Goal: Task Accomplishment & Management: Complete application form

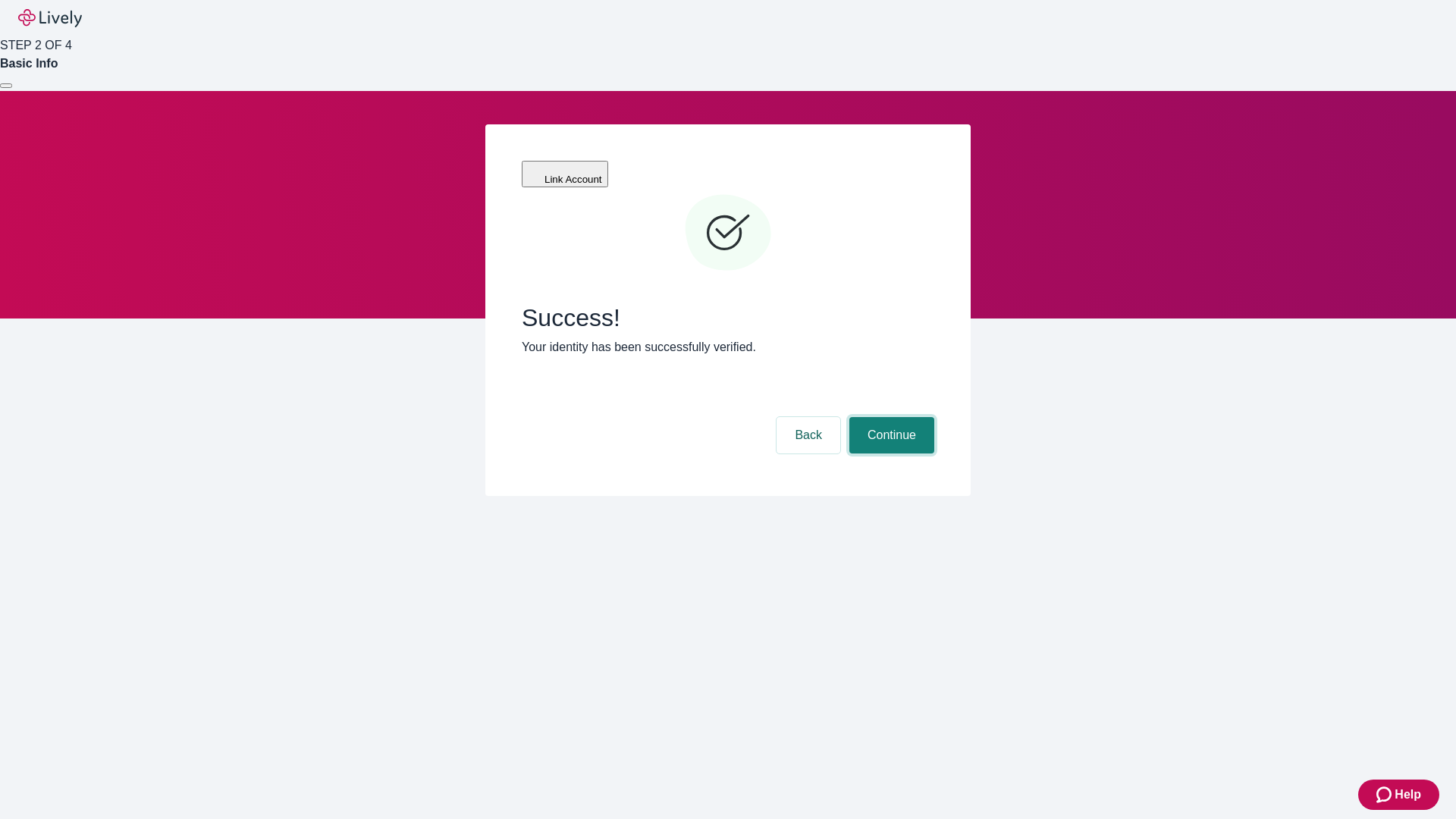
click at [890, 417] on button "Continue" at bounding box center [892, 435] width 84 height 36
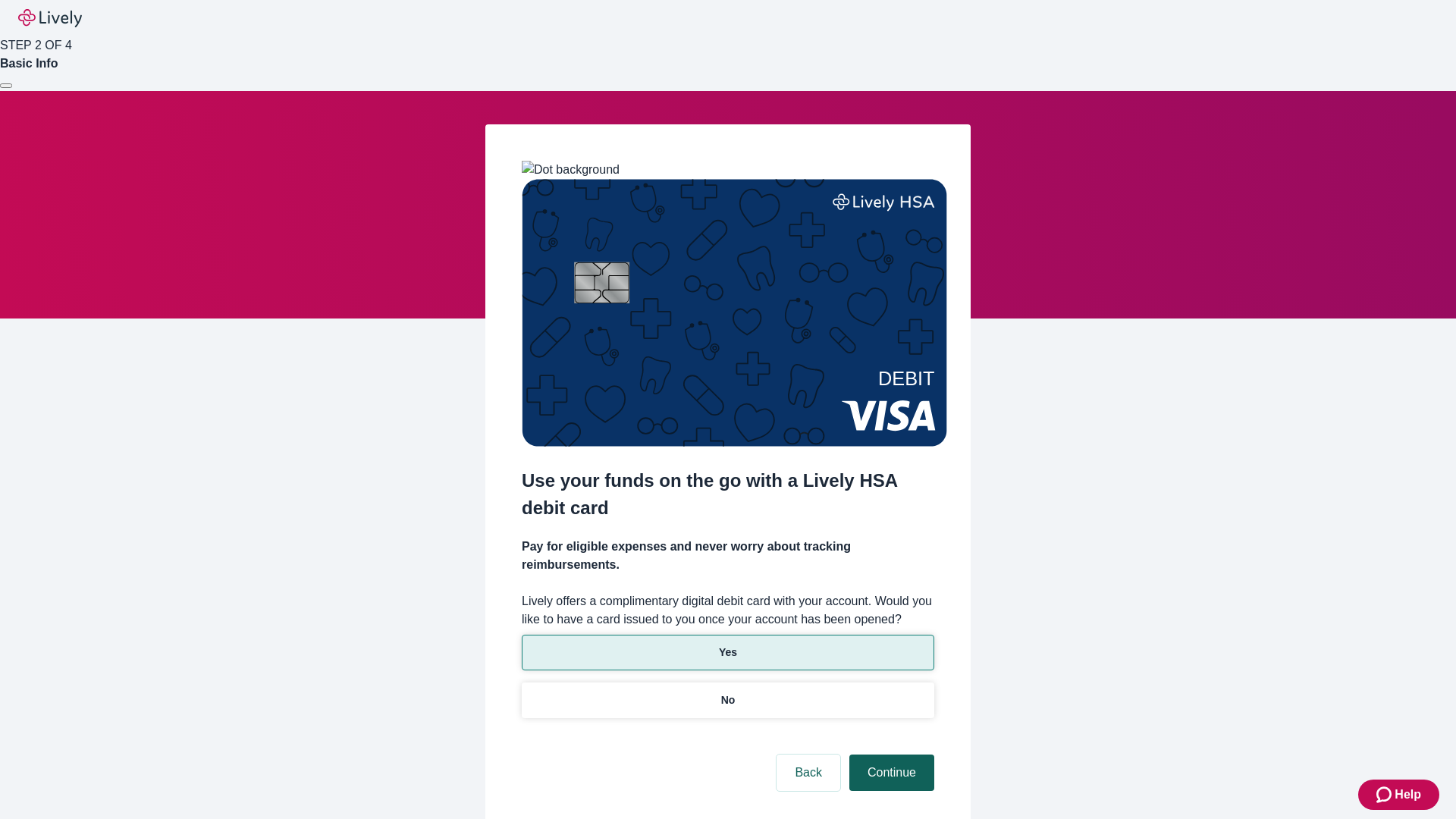
click at [727, 692] on p "No" at bounding box center [728, 700] width 15 height 16
click at [890, 754] on button "Continue" at bounding box center [892, 772] width 84 height 36
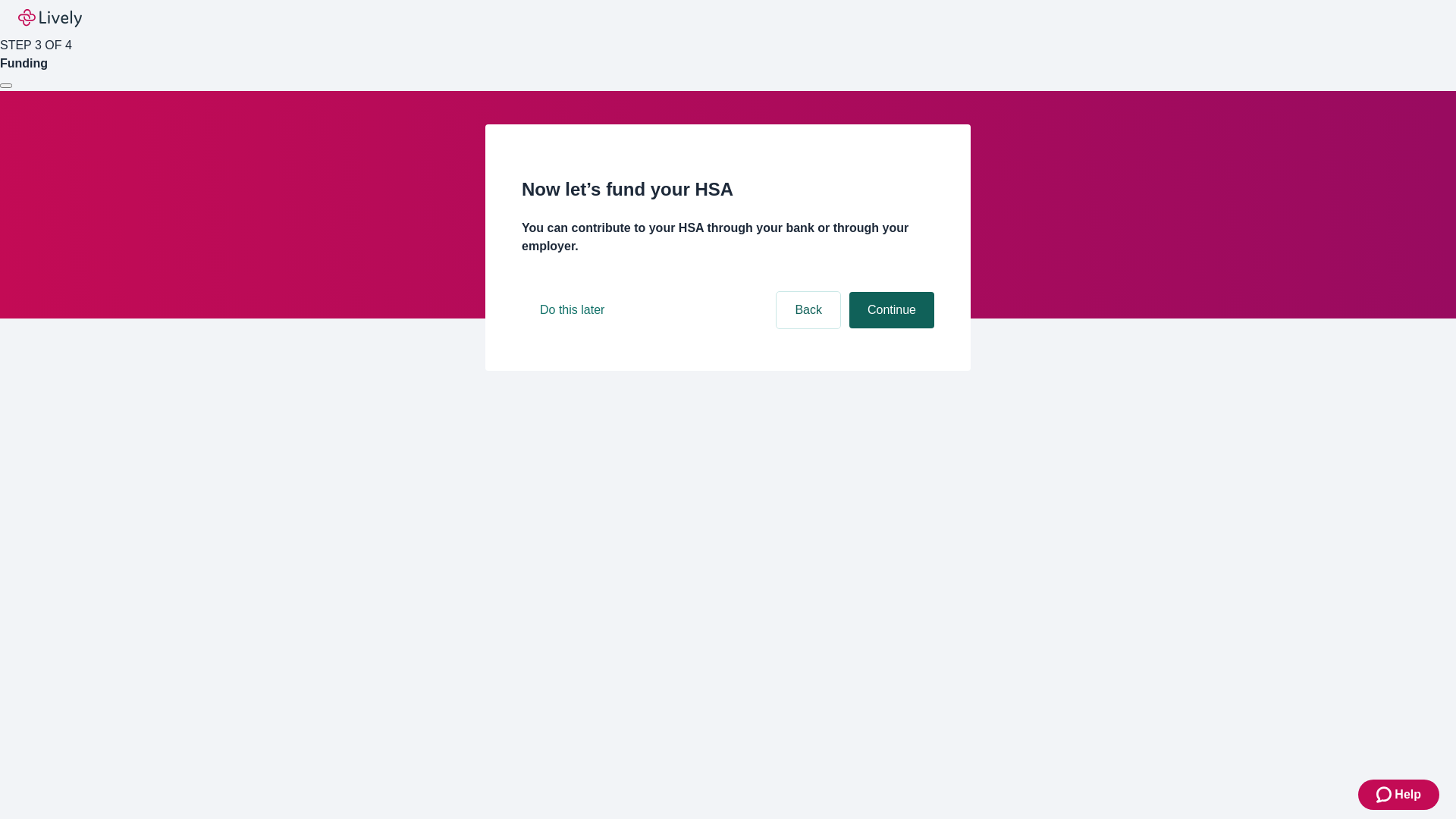
click at [890, 328] on button "Continue" at bounding box center [892, 309] width 84 height 36
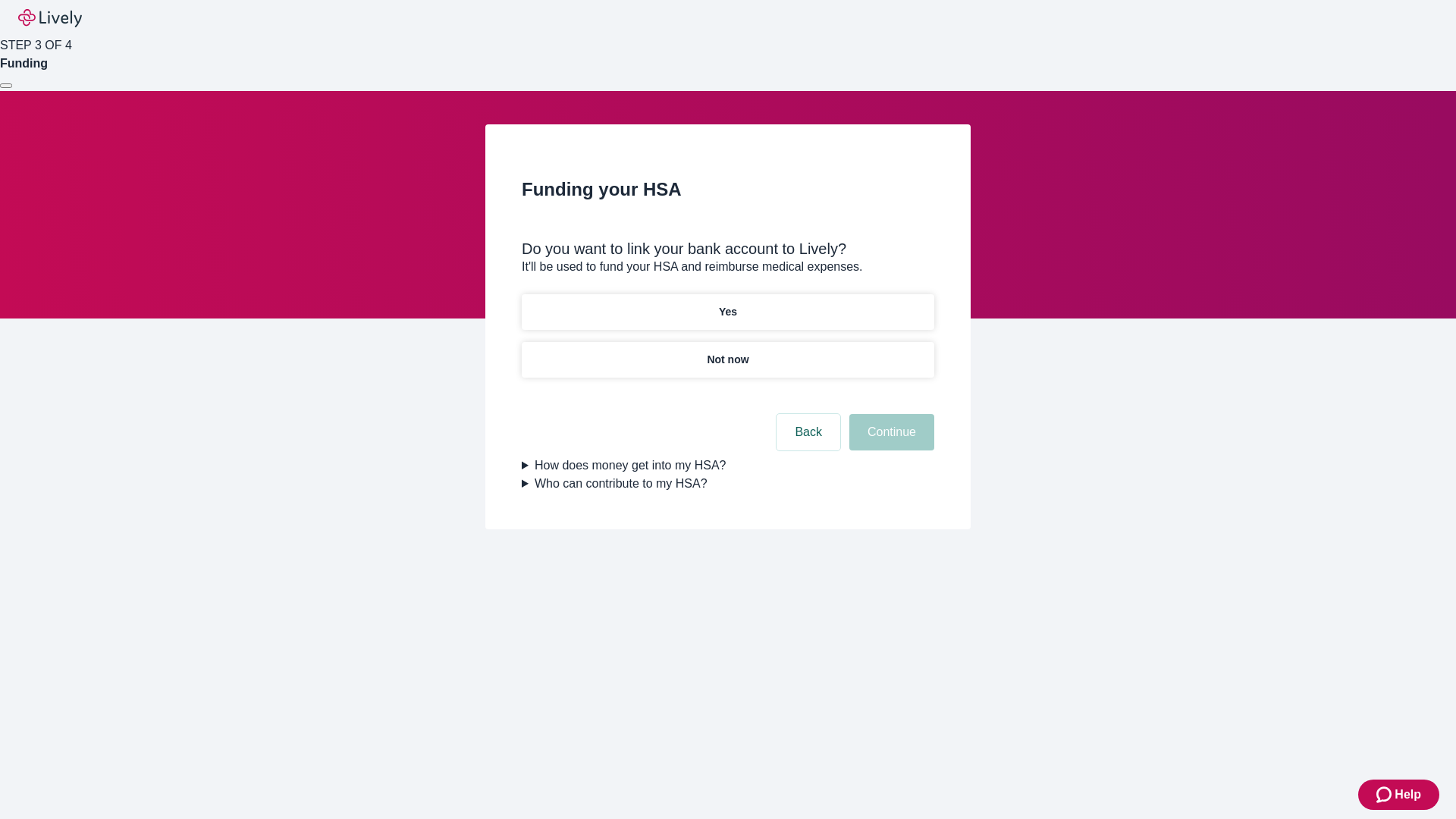
click at [727, 304] on p "Yes" at bounding box center [728, 312] width 19 height 16
click at [890, 414] on button "Continue" at bounding box center [892, 432] width 84 height 36
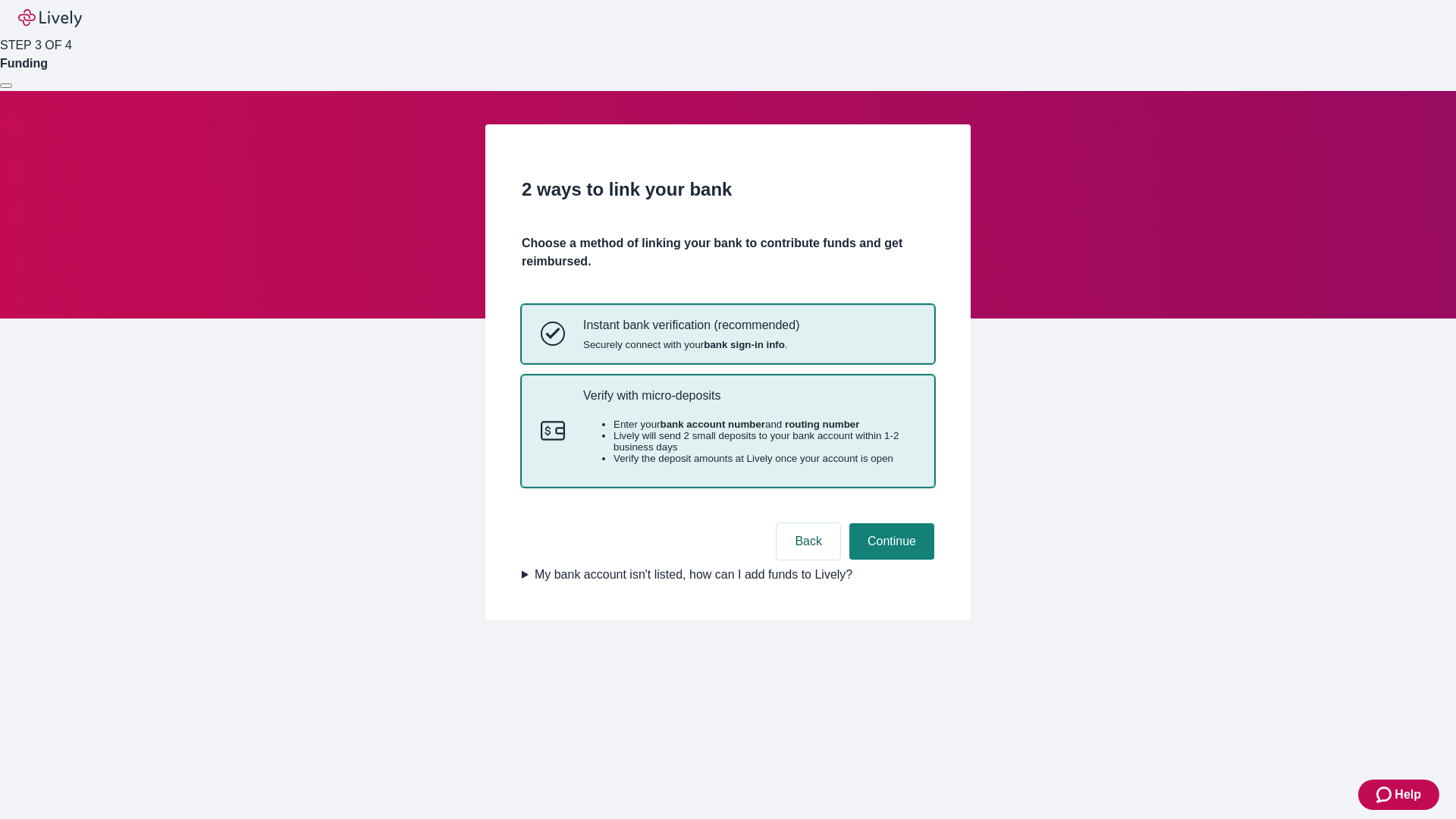
click at [749, 403] on p "Verify with micro-deposits" at bounding box center [750, 395] width 332 height 15
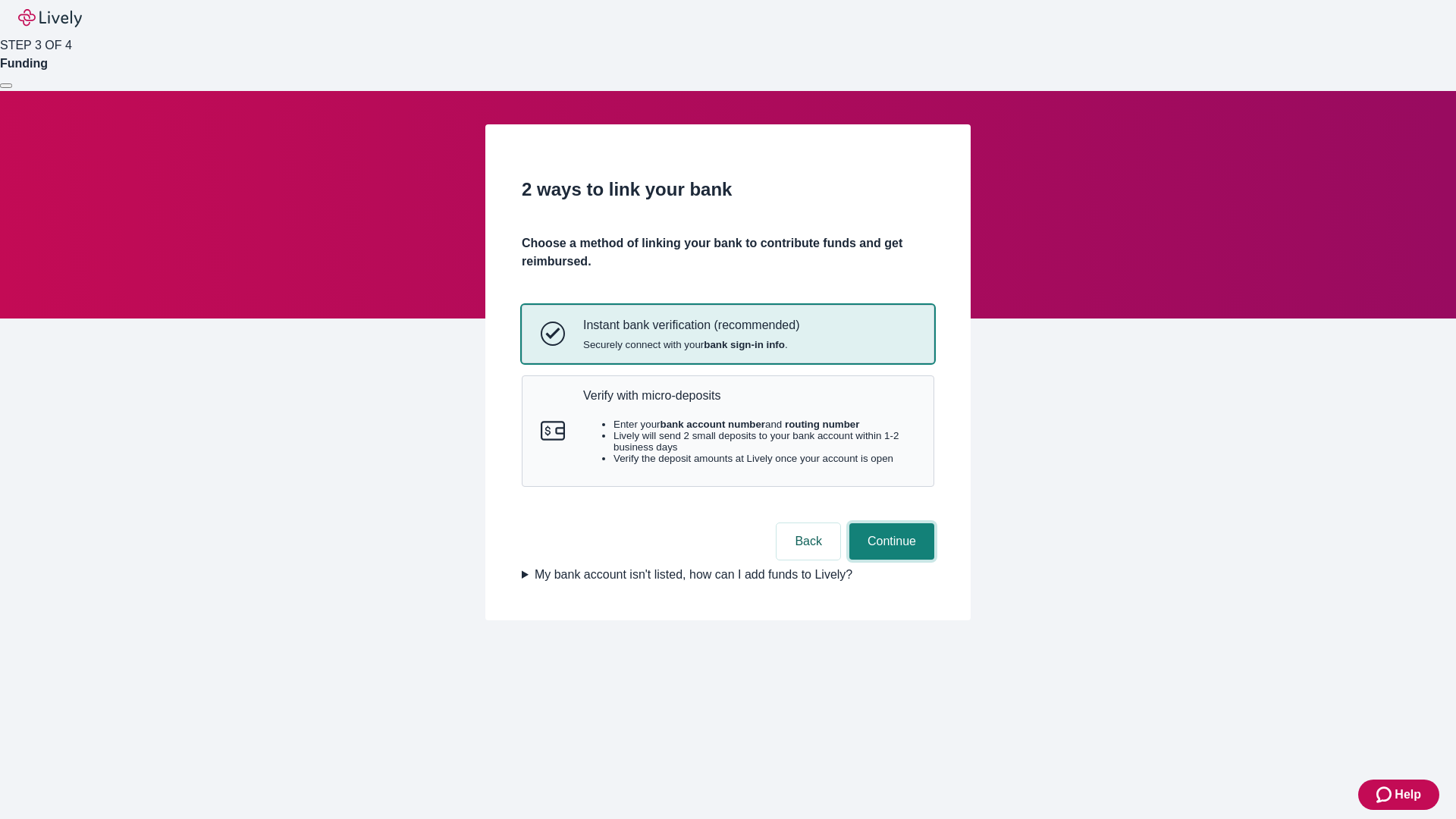
click at [890, 560] on button "Continue" at bounding box center [892, 541] width 84 height 36
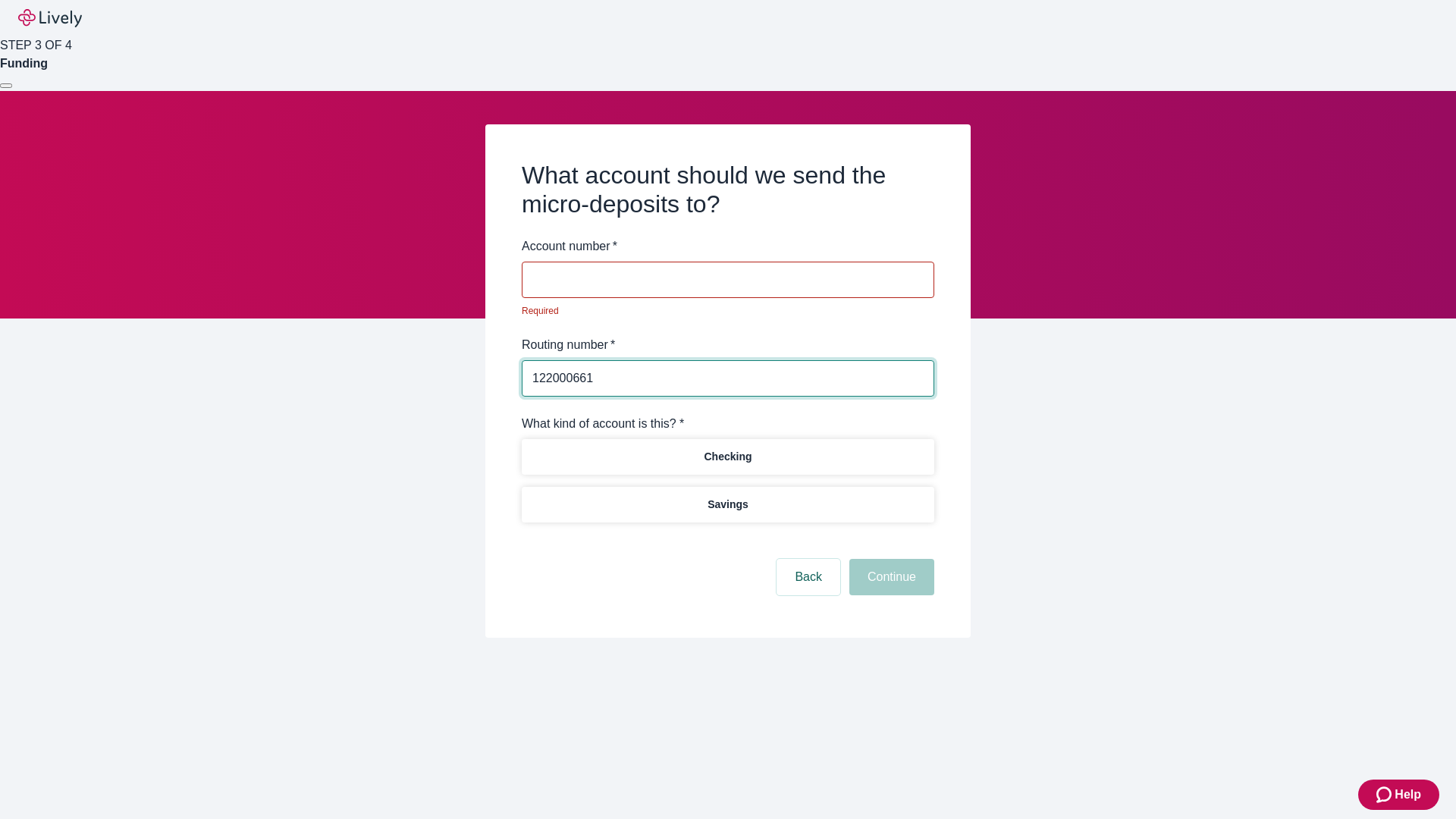
type input "122000661"
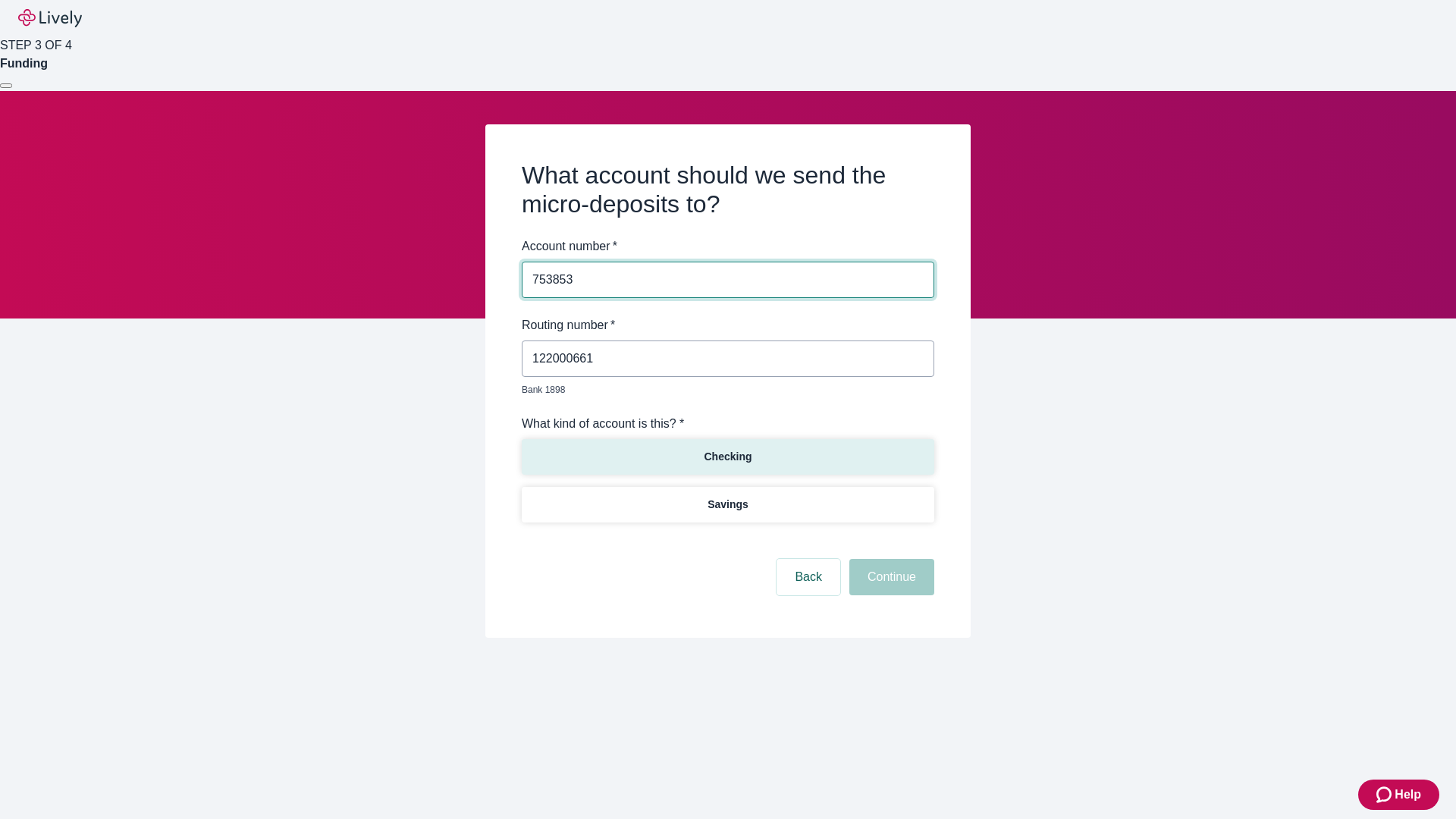
type input "753853"
click at [727, 449] on p "Checking" at bounding box center [727, 457] width 48 height 16
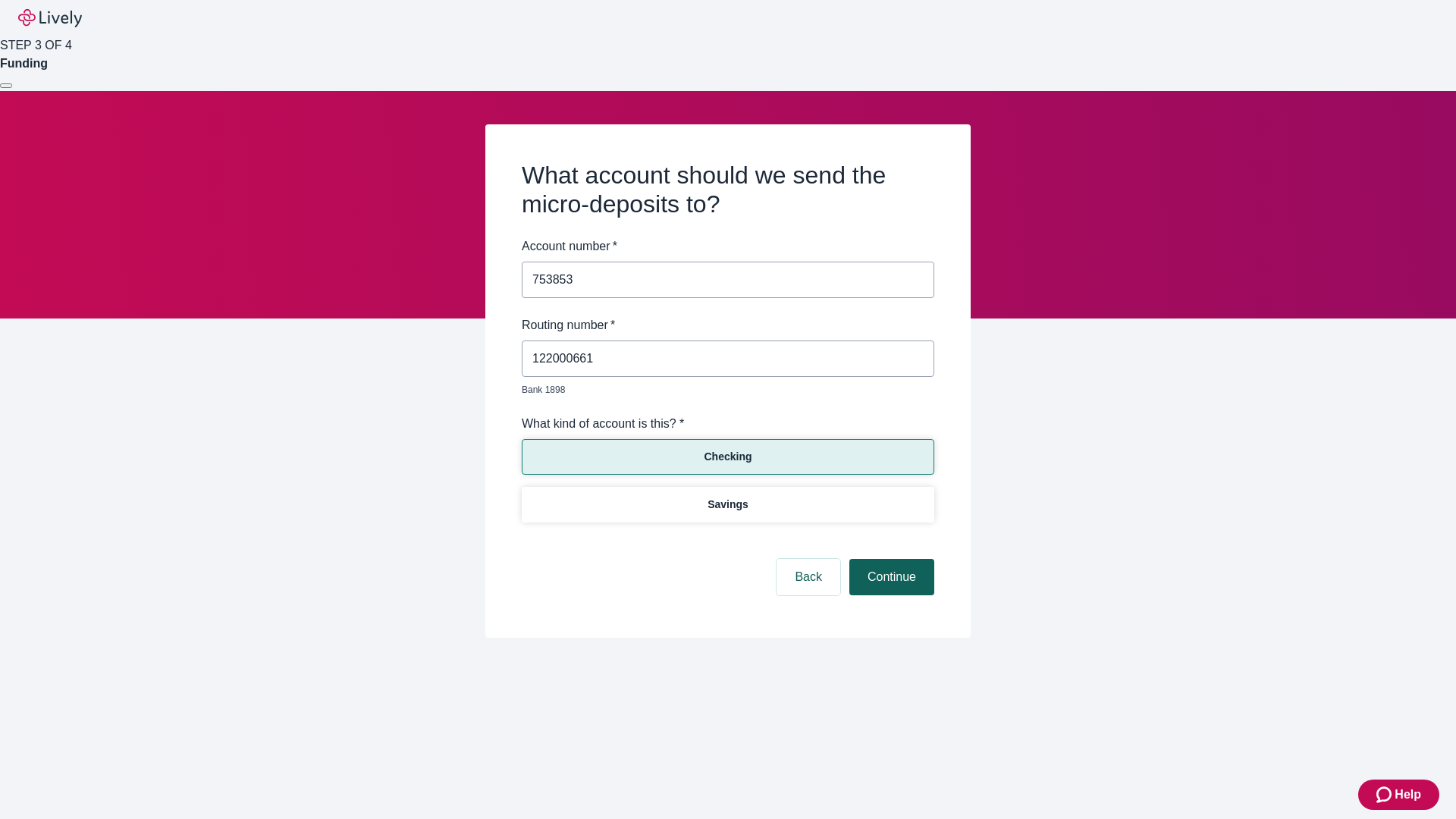
click at [890, 560] on button "Continue" at bounding box center [892, 576] width 84 height 36
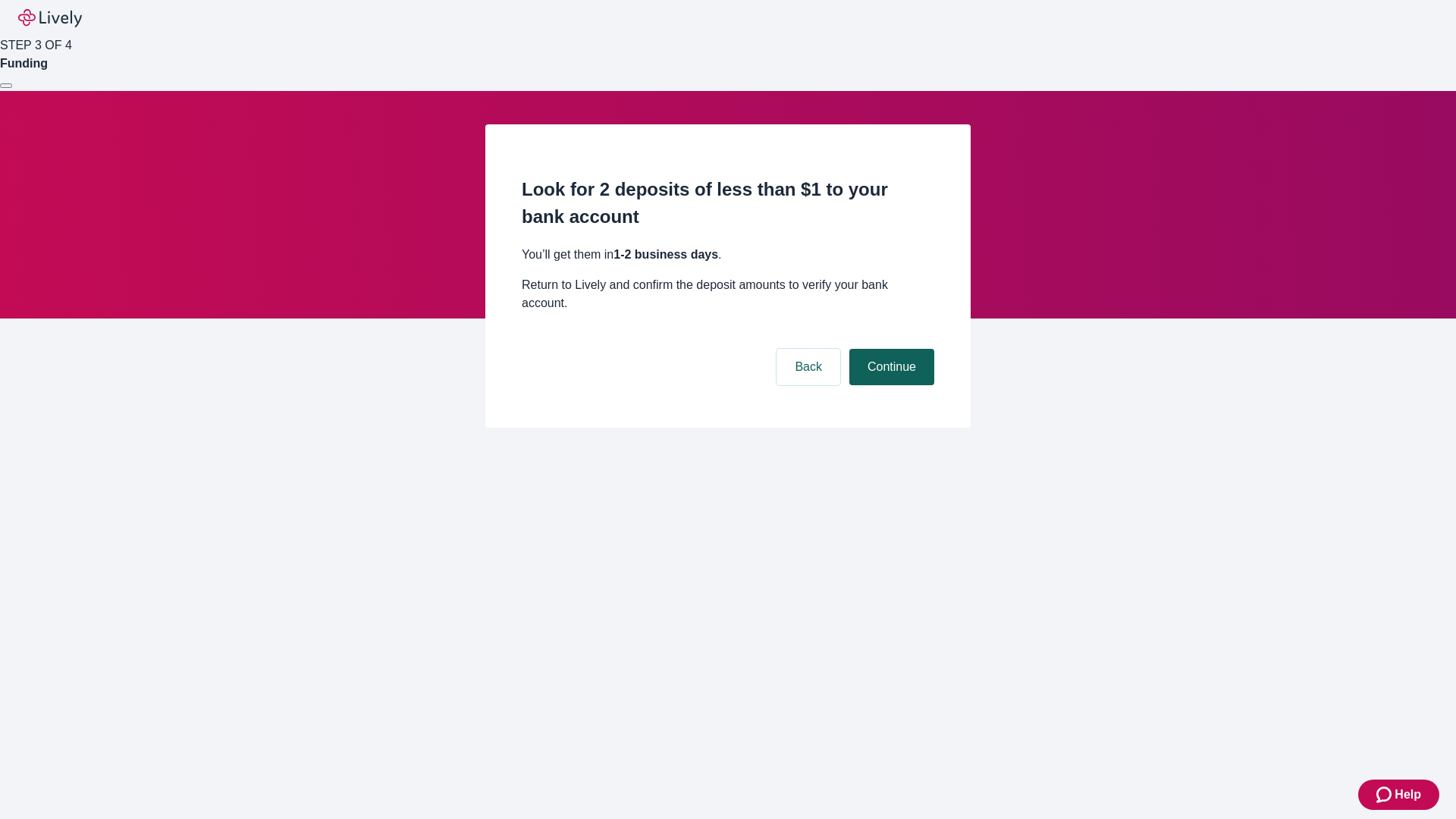
click at [890, 349] on button "Continue" at bounding box center [892, 366] width 84 height 36
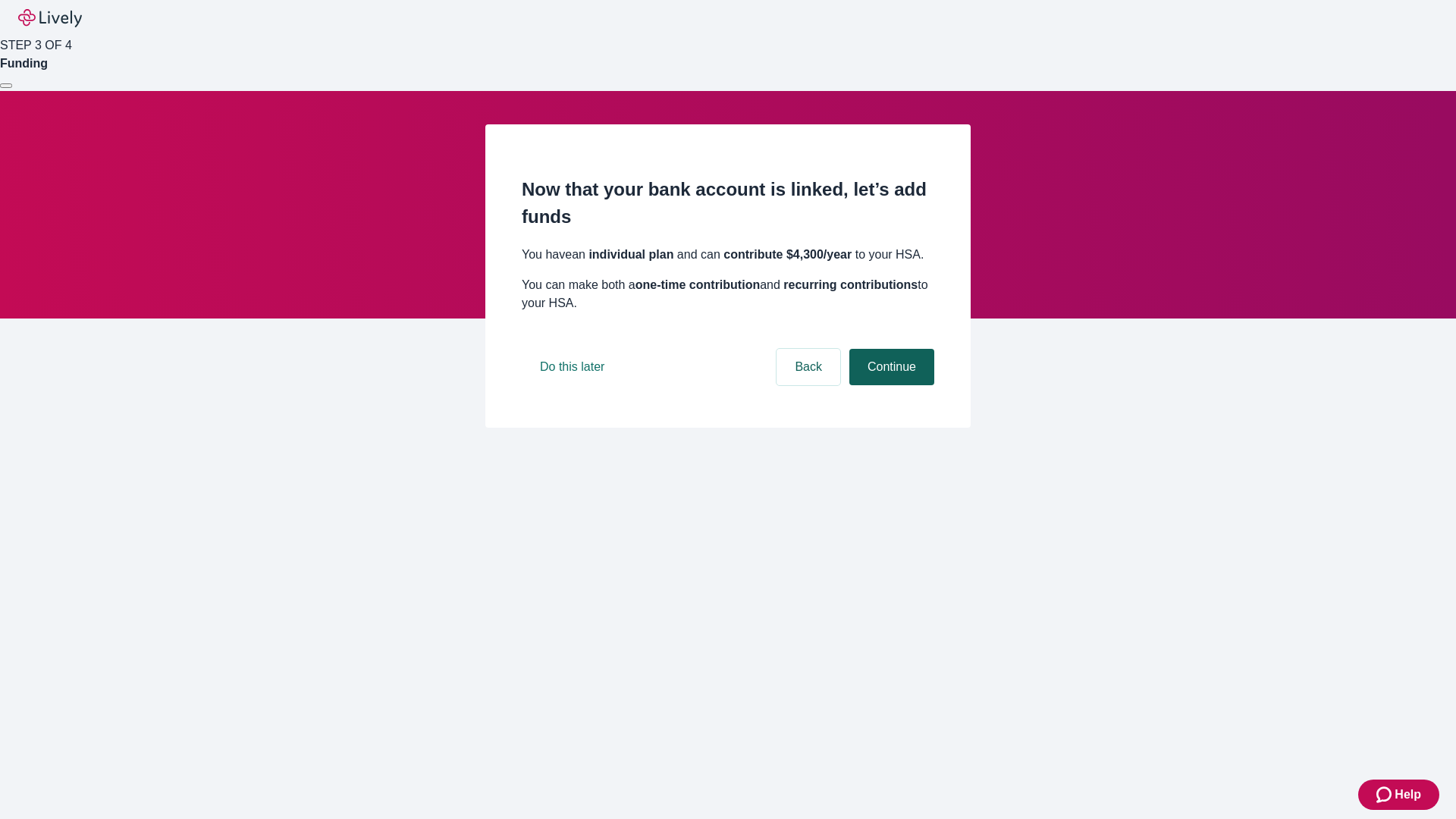
click at [890, 385] on button "Continue" at bounding box center [892, 366] width 84 height 36
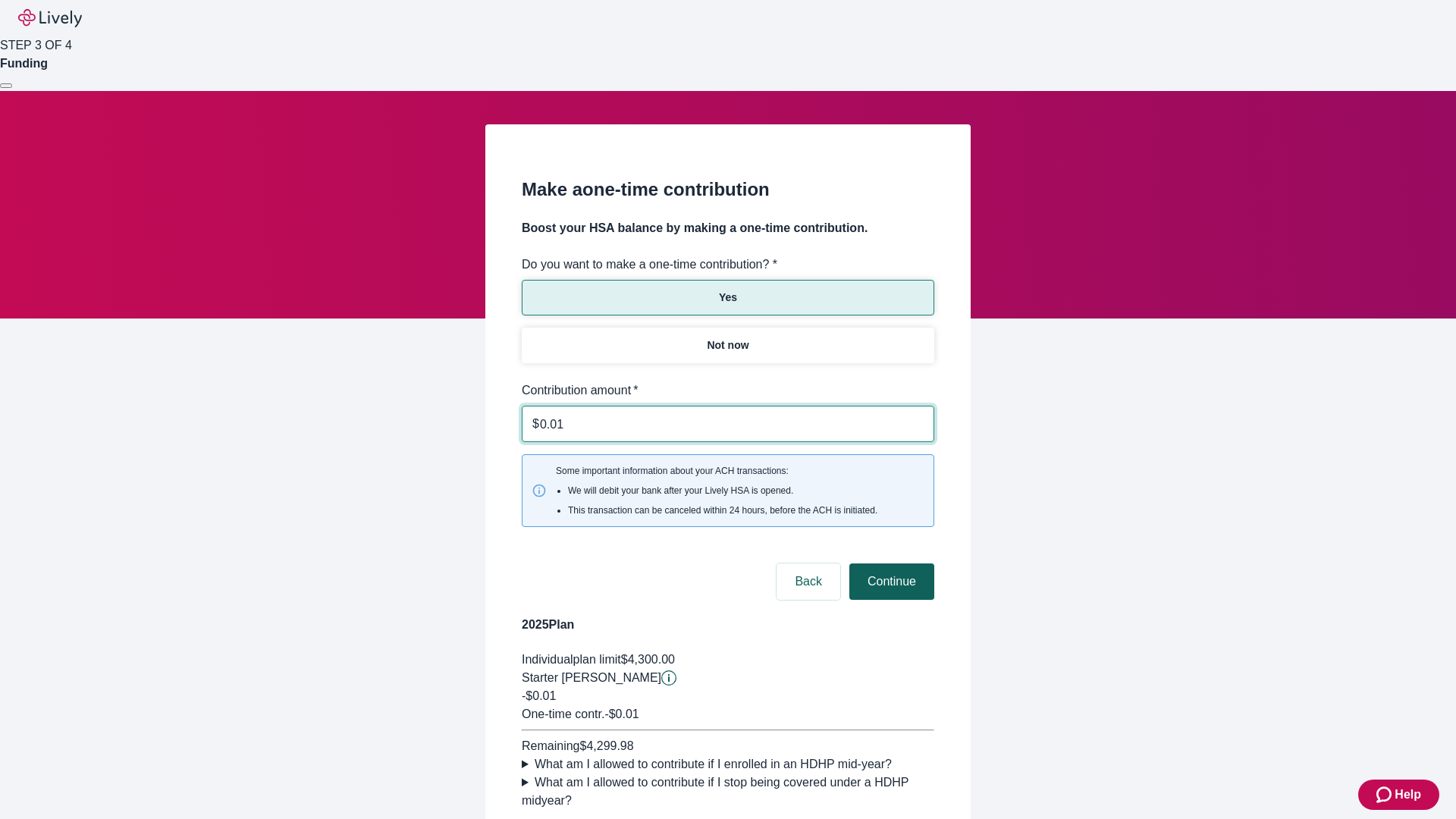
type input "0.01"
click at [890, 564] on button "Continue" at bounding box center [892, 581] width 84 height 36
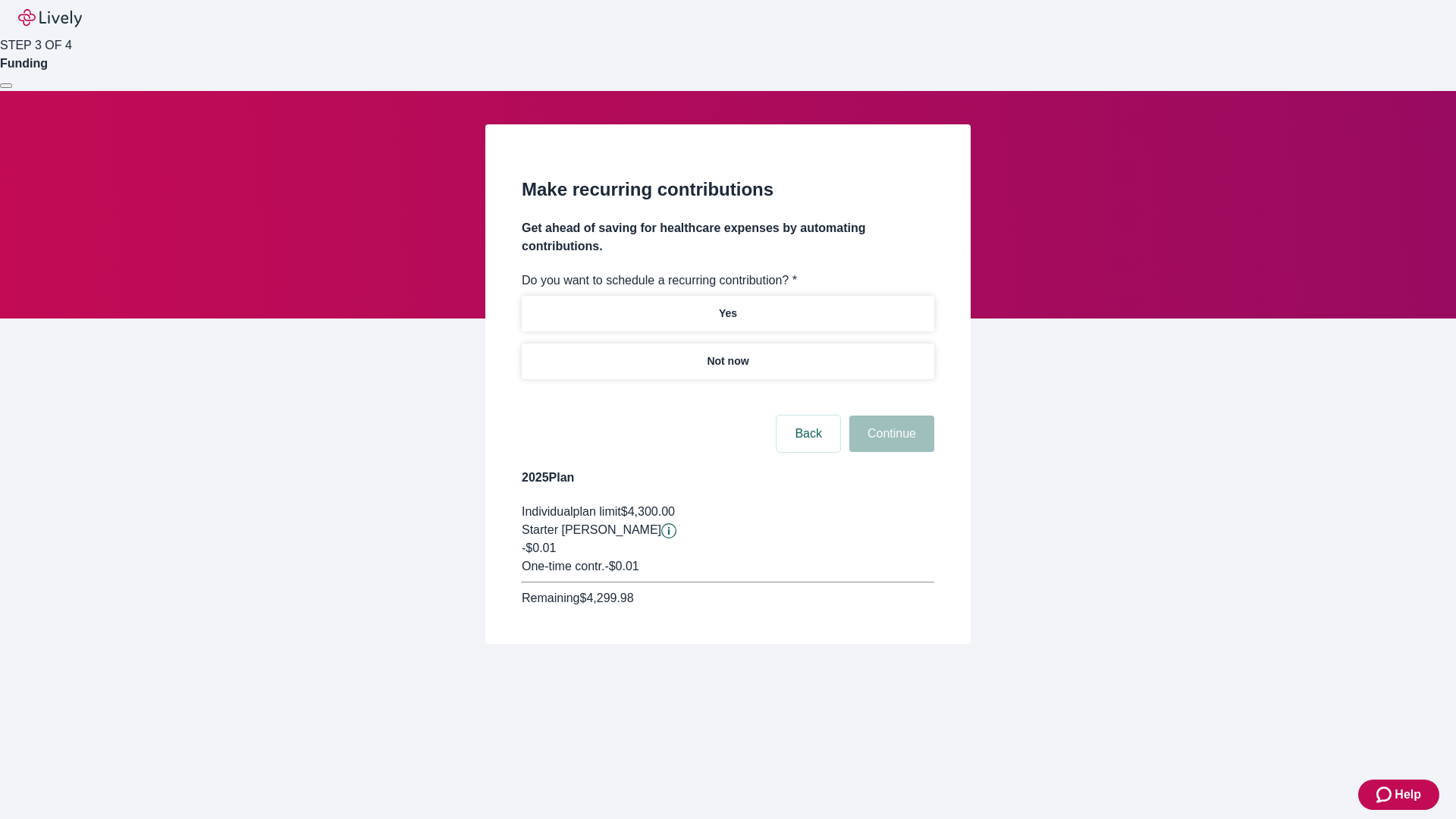
click at [727, 354] on p "Not now" at bounding box center [728, 361] width 41 height 16
click at [890, 415] on button "Continue" at bounding box center [892, 433] width 84 height 36
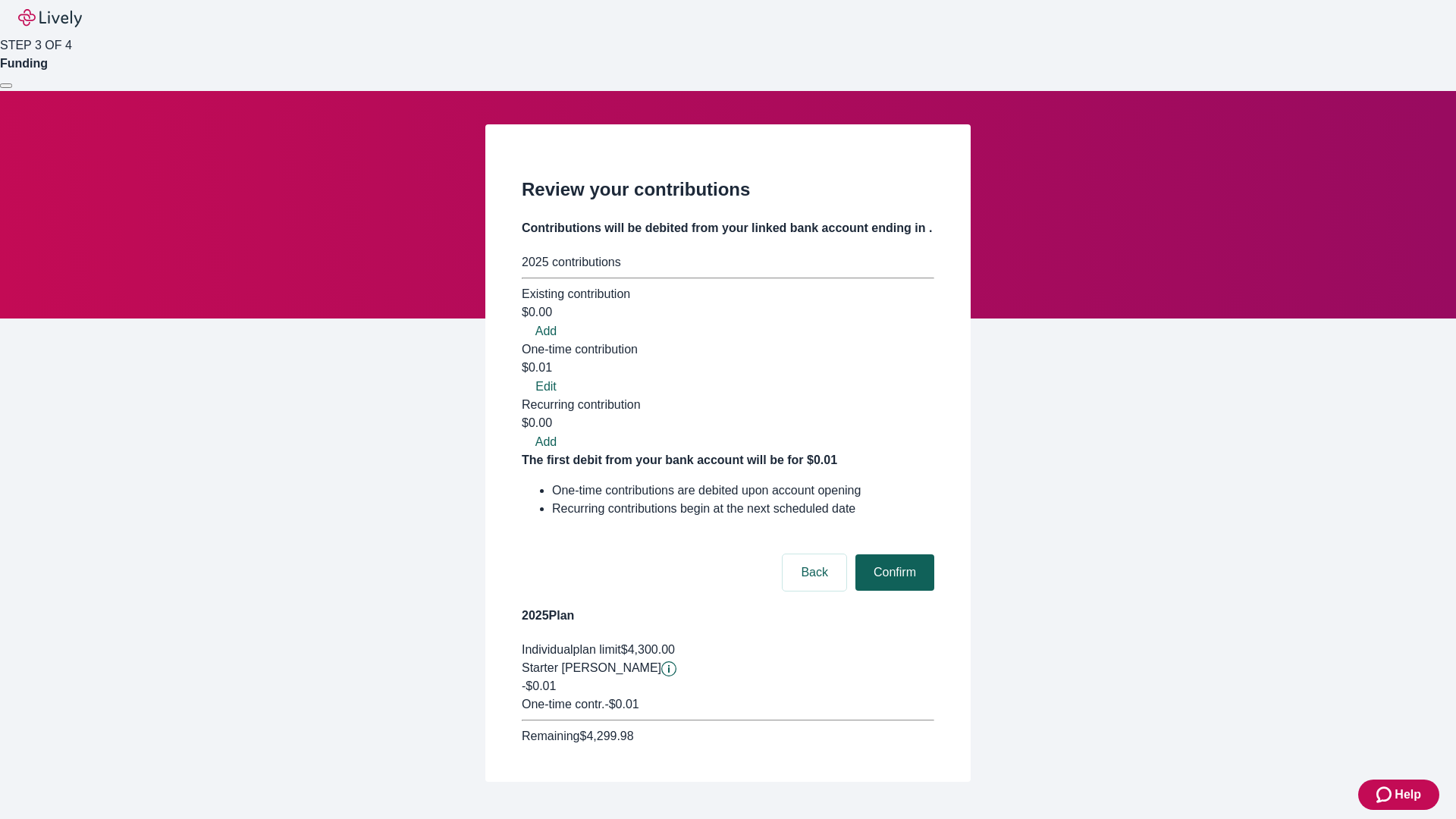
click at [893, 554] on button "Confirm" at bounding box center [895, 572] width 79 height 36
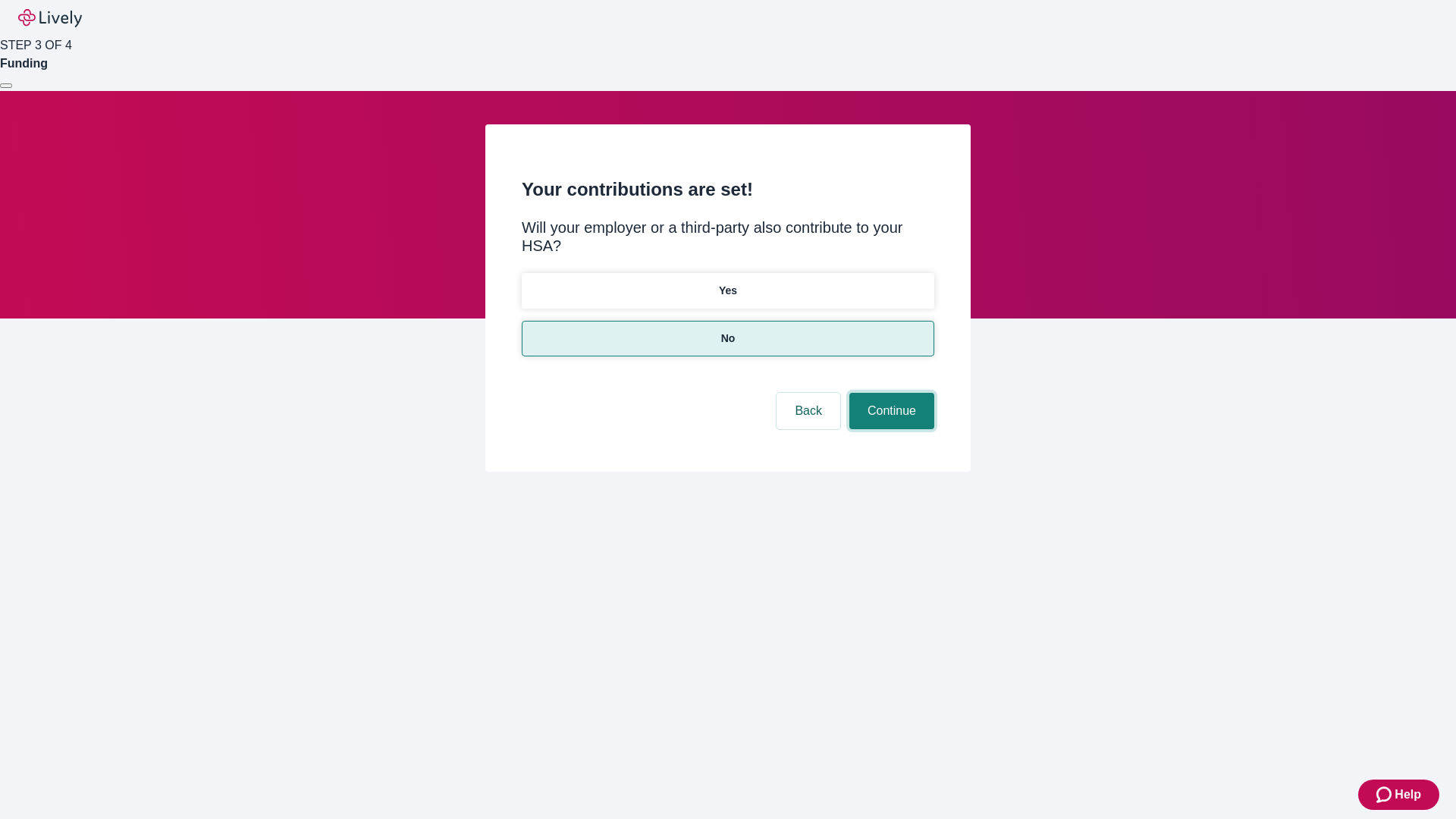
click at [890, 393] on button "Continue" at bounding box center [892, 410] width 84 height 36
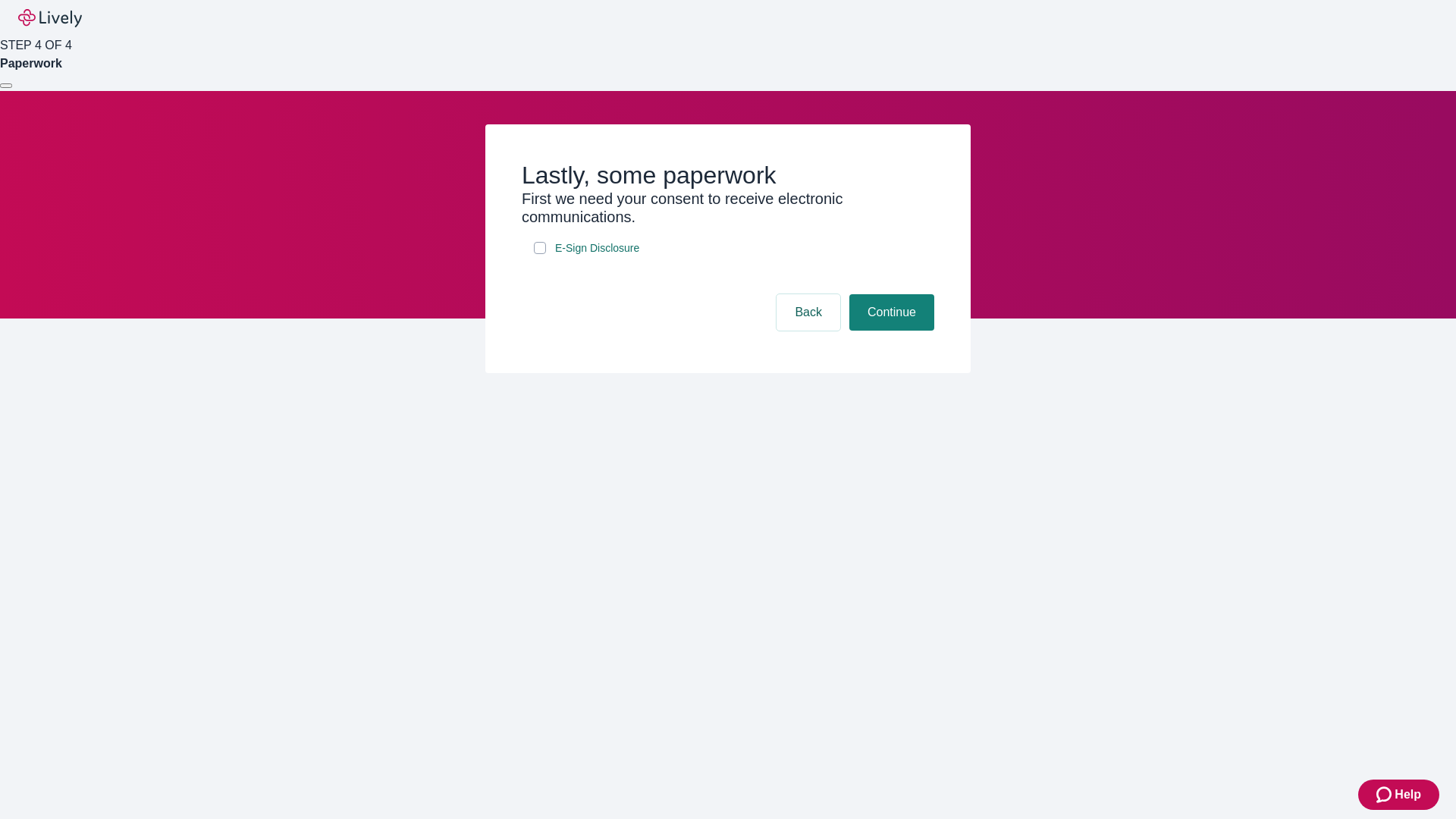
click at [540, 254] on input "E-Sign Disclosure" at bounding box center [539, 247] width 12 height 12
checkbox input "true"
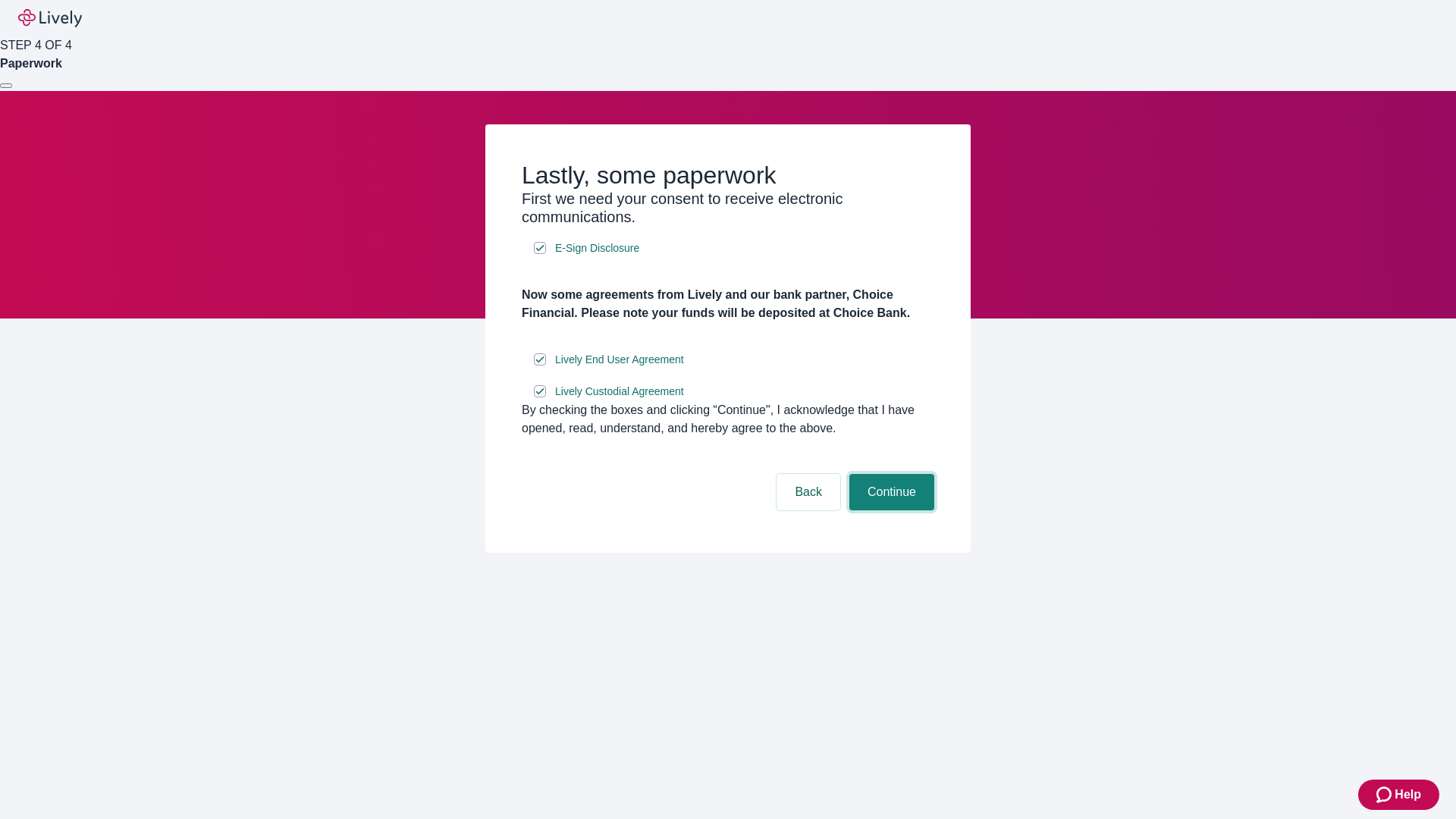
click at [890, 511] on button "Continue" at bounding box center [892, 492] width 84 height 36
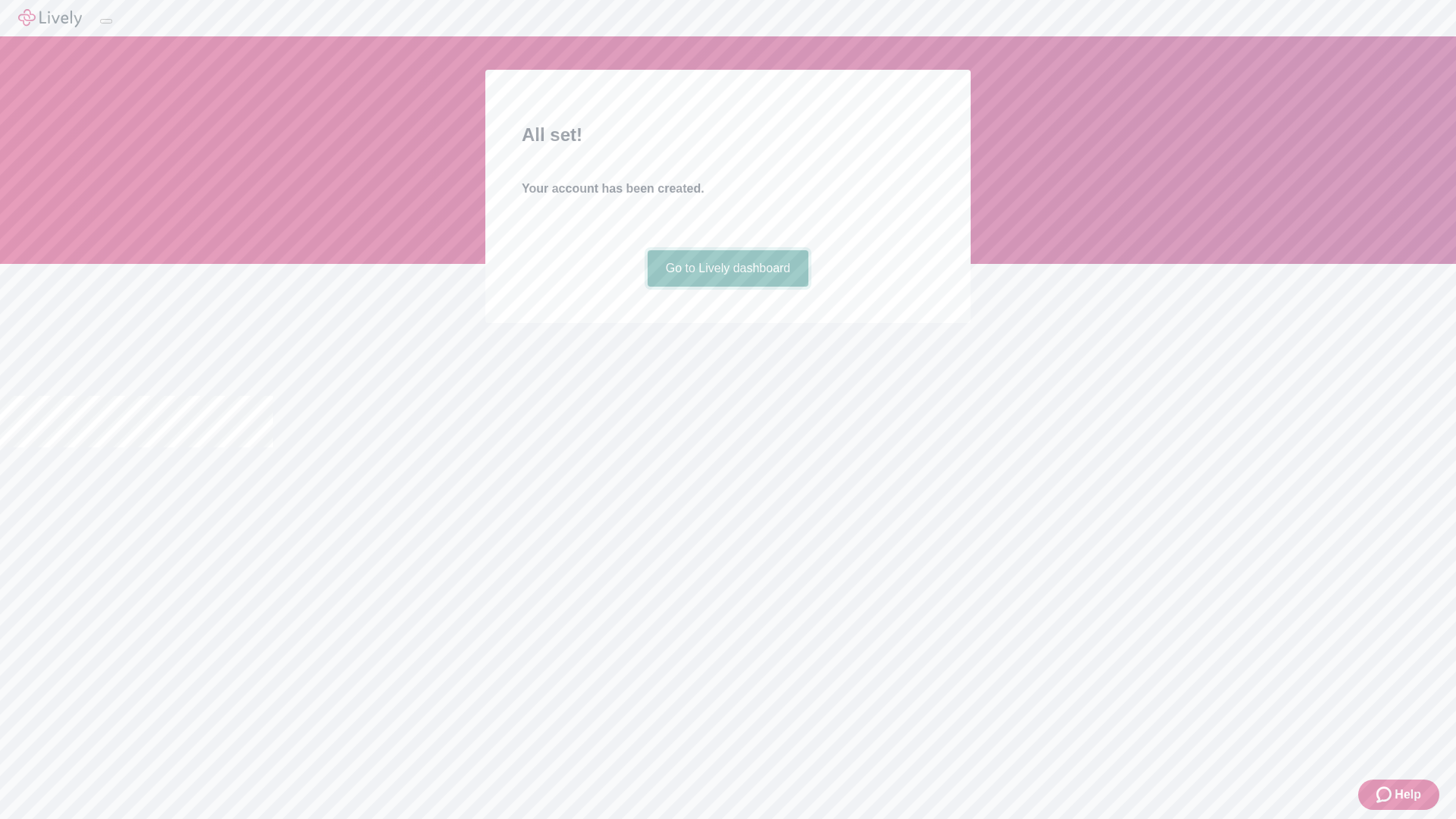
click at [727, 287] on link "Go to Lively dashboard" at bounding box center [728, 268] width 161 height 36
